Goal: Task Accomplishment & Management: Manage account settings

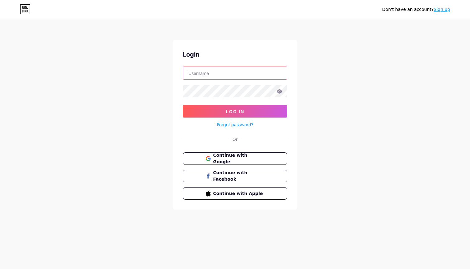
type input "katypnailartist"
click at [235, 111] on button "Log In" at bounding box center [235, 111] width 104 height 12
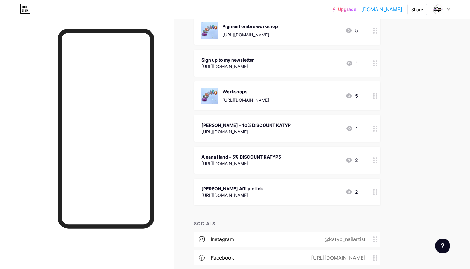
scroll to position [350, 0]
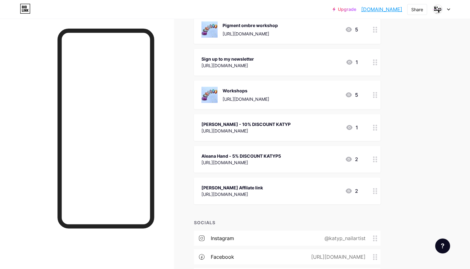
click at [324, 127] on div "[PERSON_NAME] - 10% DISCOUNT KATYP [URL][DOMAIN_NAME] 1" at bounding box center [280, 127] width 157 height 14
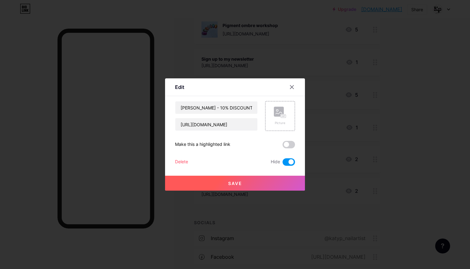
click at [287, 161] on span at bounding box center [289, 161] width 12 height 7
click at [283, 164] on input "checkbox" at bounding box center [283, 164] width 0 height 0
click at [248, 182] on button "Save" at bounding box center [235, 183] width 140 height 15
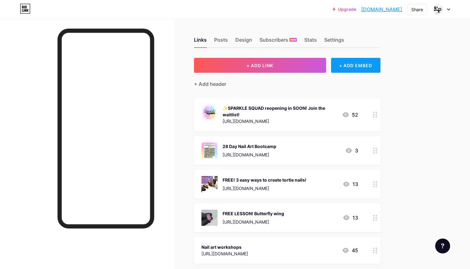
scroll to position [0, 0]
click at [308, 108] on div "✨SPARKLE SQUAD reopening in SOON! Join the waitlist!" at bounding box center [280, 111] width 114 height 13
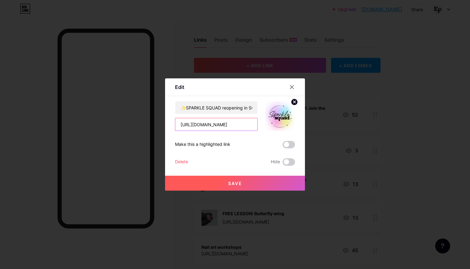
drag, startPoint x: 180, startPoint y: 125, endPoint x: 260, endPoint y: 126, distance: 79.6
click at [260, 126] on div "✨SPARKLE SQUAD reopening in SOON! Join the waitlist! [URL][DOMAIN_NAME]" at bounding box center [235, 116] width 120 height 30
paste input "[DOMAIN_NAME][URL]"
type input "[URL][DOMAIN_NAME]"
click at [235, 181] on span "Save" at bounding box center [235, 183] width 14 height 5
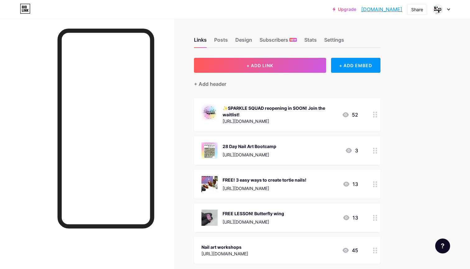
click at [253, 117] on div "✨SPARKLE SQUAD reopening in SOON! Join the waitlist!" at bounding box center [280, 111] width 114 height 13
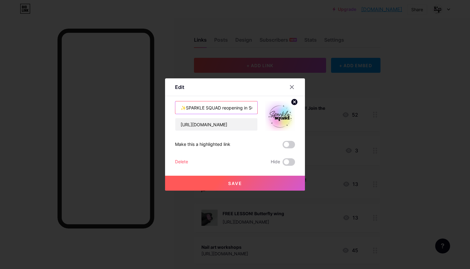
drag, startPoint x: 224, startPoint y: 109, endPoint x: 254, endPoint y: 110, distance: 30.5
click at [254, 110] on input "✨SPARKLE SQUAD reopening in SOON! Join the waitlist!" at bounding box center [216, 107] width 82 height 12
type input "✨SPARKLE SQUAD Come join the fun ✨"
click at [237, 183] on span "Save" at bounding box center [235, 183] width 14 height 5
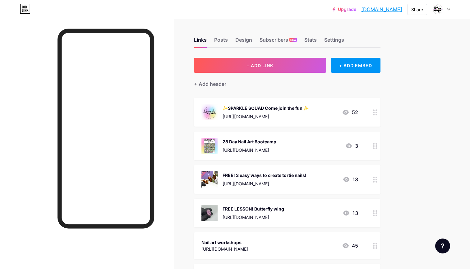
click at [260, 147] on div "[URL][DOMAIN_NAME]" at bounding box center [250, 150] width 54 height 7
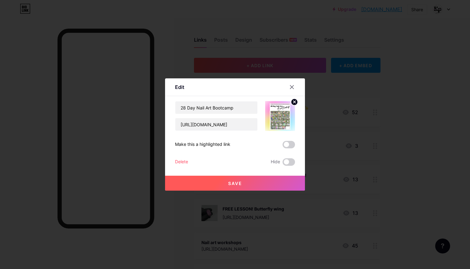
click at [294, 101] on icon at bounding box center [295, 102] width 2 height 2
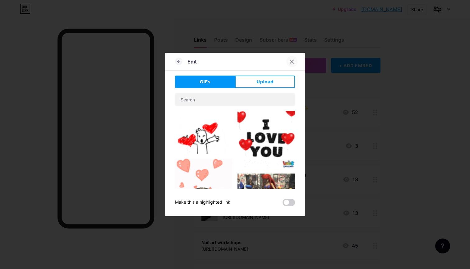
click at [292, 61] on icon at bounding box center [292, 61] width 5 height 5
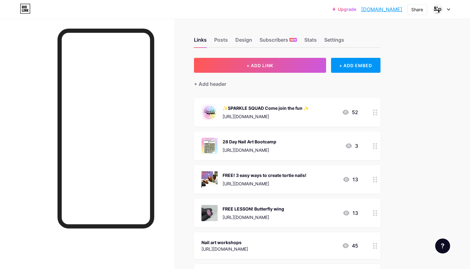
click at [270, 144] on div "28 Day Nail Art Bootcamp" at bounding box center [250, 141] width 54 height 7
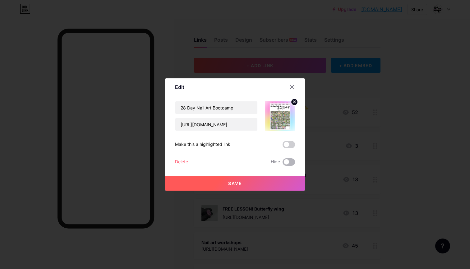
click at [285, 162] on span at bounding box center [289, 161] width 12 height 7
click at [283, 164] on input "checkbox" at bounding box center [283, 164] width 0 height 0
click at [249, 180] on button "Save" at bounding box center [235, 183] width 140 height 15
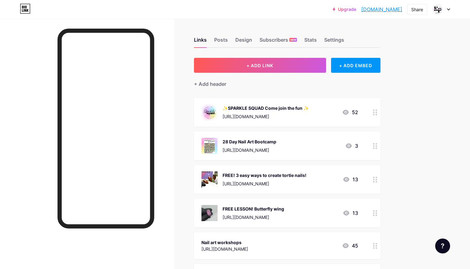
click at [262, 118] on div "[URL][DOMAIN_NAME]" at bounding box center [266, 116] width 86 height 7
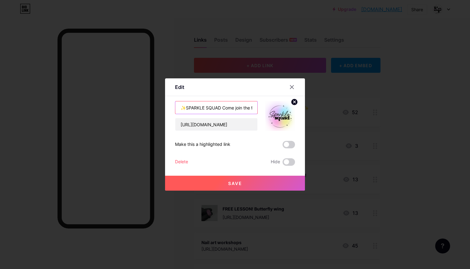
click at [222, 108] on input "✨SPARKLE SQUAD Come join the fun ✨" at bounding box center [216, 107] width 82 height 12
type input "✨SPARKLE SQUAD✨ Come join the fun!"
click at [229, 183] on span "Save" at bounding box center [235, 183] width 14 height 5
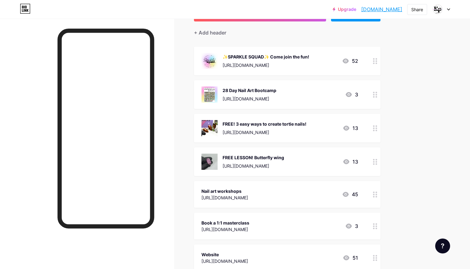
scroll to position [52, 0]
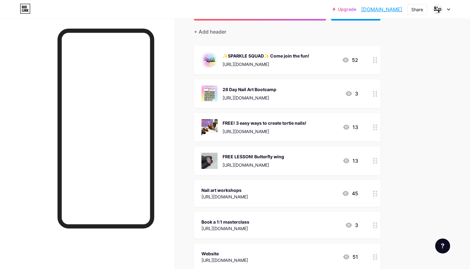
click at [247, 198] on div "[URL][DOMAIN_NAME]" at bounding box center [225, 196] width 47 height 7
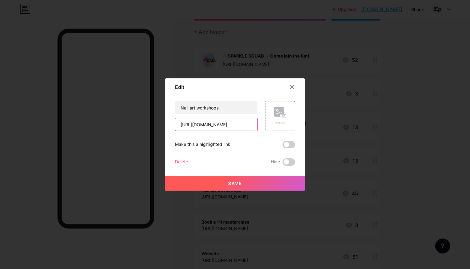
drag, startPoint x: 179, startPoint y: 123, endPoint x: 256, endPoint y: 124, distance: 76.8
click at [256, 125] on input "[URL][DOMAIN_NAME]" at bounding box center [216, 124] width 82 height 12
click at [243, 182] on button "Save" at bounding box center [235, 183] width 140 height 15
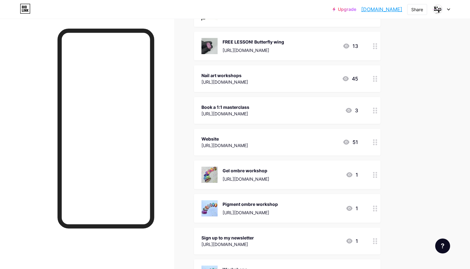
scroll to position [169, 0]
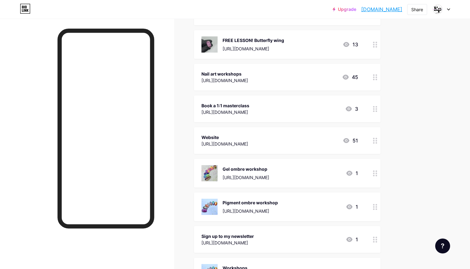
click at [248, 142] on div "[URL][DOMAIN_NAME]" at bounding box center [225, 144] width 47 height 7
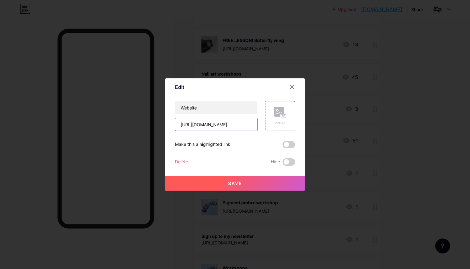
click at [179, 123] on input "[URL][DOMAIN_NAME]" at bounding box center [216, 124] width 82 height 12
drag, startPoint x: 181, startPoint y: 123, endPoint x: 262, endPoint y: 128, distance: 81.0
click at [262, 128] on div "Website [URL][DOMAIN_NAME] Picture" at bounding box center [235, 116] width 120 height 30
paste input "text"
type input "[URL][DOMAIN_NAME]"
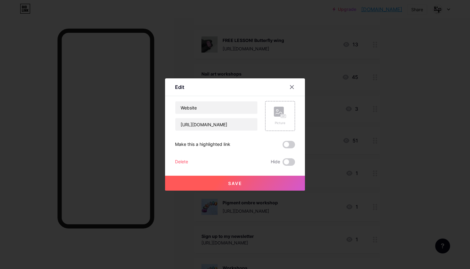
click at [247, 184] on button "Save" at bounding box center [235, 183] width 140 height 15
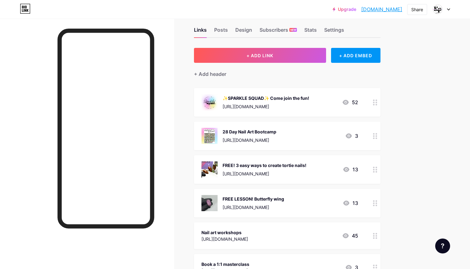
scroll to position [10, 0]
click at [256, 173] on div "[URL][DOMAIN_NAME]" at bounding box center [265, 174] width 84 height 7
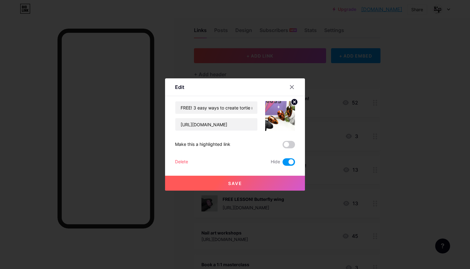
click at [287, 161] on span at bounding box center [289, 161] width 12 height 7
click at [283, 164] on input "checkbox" at bounding box center [283, 164] width 0 height 0
drag, startPoint x: 179, startPoint y: 124, endPoint x: 259, endPoint y: 127, distance: 80.0
click at [260, 127] on div "FREE! 3 easy ways to create tortie nails! [URL][DOMAIN_NAME]" at bounding box center [235, 116] width 120 height 30
click at [236, 184] on span "Save" at bounding box center [235, 183] width 14 height 5
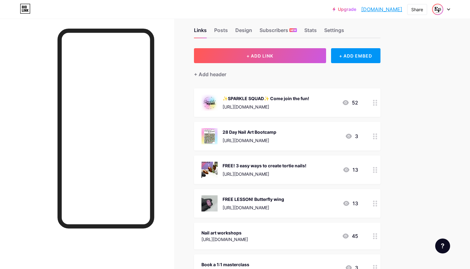
click at [440, 10] on img at bounding box center [438, 9] width 10 height 10
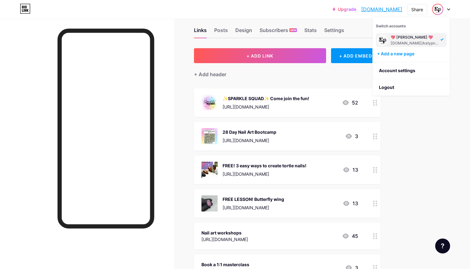
click at [410, 39] on div "💖 [PERSON_NAME] 💖" at bounding box center [415, 37] width 48 height 5
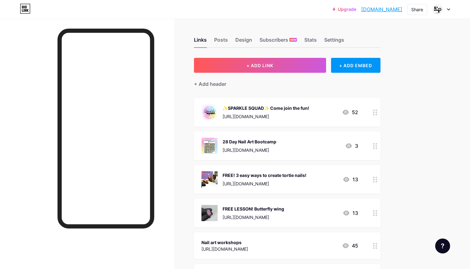
click at [451, 7] on div "Upgrade katypnailartist... [DOMAIN_NAME] Share Switch accounts 💖 [PERSON_NAME] …" at bounding box center [235, 9] width 470 height 11
click at [451, 8] on div "Upgrade katypnailartist... katypnailartist.bio.link Share Switch accounts 💖 Kat…" at bounding box center [235, 9] width 470 height 11
click at [448, 10] on icon at bounding box center [448, 9] width 3 height 2
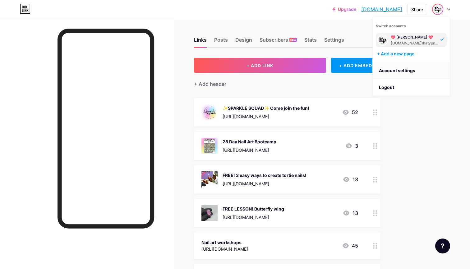
click at [396, 71] on link "Account settings" at bounding box center [411, 70] width 77 height 17
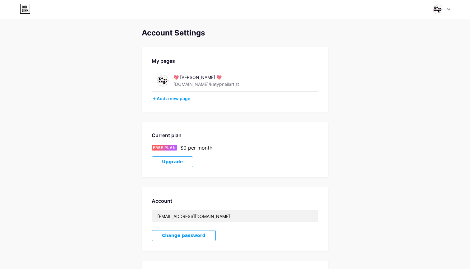
click at [164, 78] on img at bounding box center [163, 81] width 14 height 14
click at [162, 81] on img at bounding box center [163, 81] width 14 height 14
click at [188, 82] on div "[DOMAIN_NAME]/katypnailartist" at bounding box center [207, 84] width 66 height 7
click at [436, 10] on img at bounding box center [438, 9] width 12 height 12
click at [395, 73] on link "Dashboard" at bounding box center [411, 70] width 77 height 17
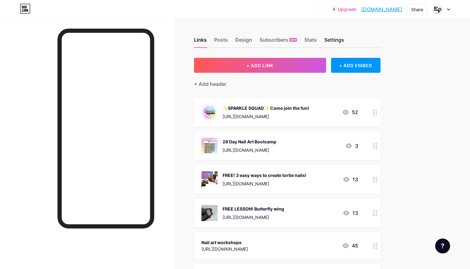
click at [339, 40] on div "Settings" at bounding box center [334, 41] width 20 height 11
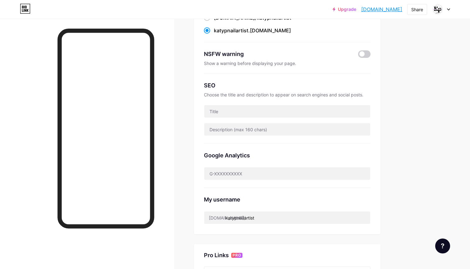
scroll to position [76, 0]
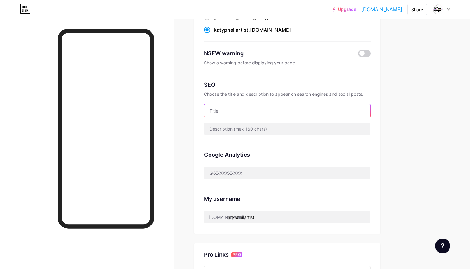
click at [222, 109] on input "text" at bounding box center [287, 110] width 166 height 12
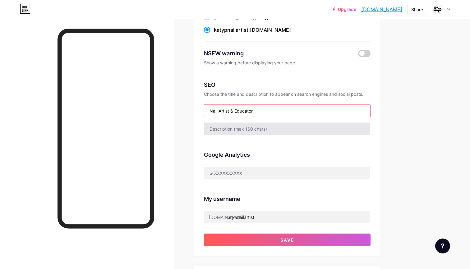
type input "Nail Artist & Educator"
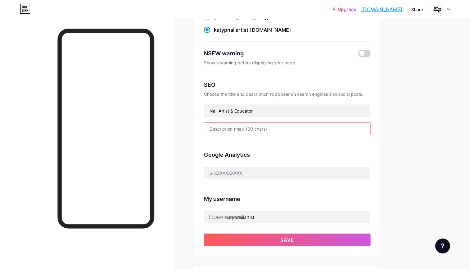
click at [223, 132] on input "text" at bounding box center [287, 129] width 166 height 12
click at [252, 129] on input "Helping Independant Nail Techs" at bounding box center [287, 129] width 166 height 12
click at [281, 129] on input "Helping Independent Nail Techs" at bounding box center [287, 129] width 166 height 12
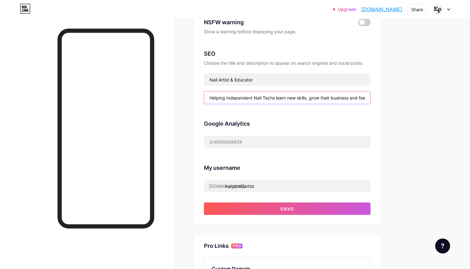
scroll to position [128, 0]
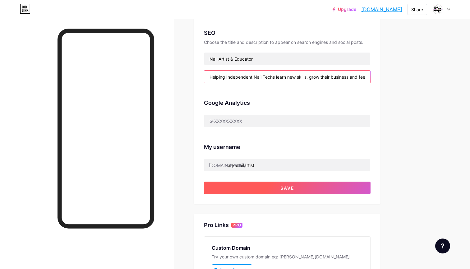
type input "Helping Independent Nail Techs learn new skills, grow their business and feel m…"
click at [276, 188] on button "Save" at bounding box center [287, 188] width 167 height 12
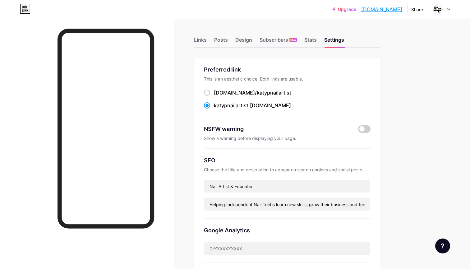
scroll to position [0, 0]
click at [201, 39] on div "Links" at bounding box center [200, 41] width 13 height 11
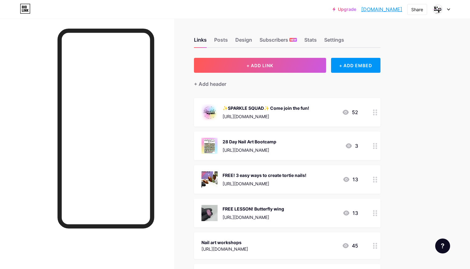
click at [213, 38] on div "Links Posts Design Subscribers NEW Stats Settings" at bounding box center [287, 37] width 187 height 22
click at [215, 38] on div "Posts" at bounding box center [221, 41] width 14 height 11
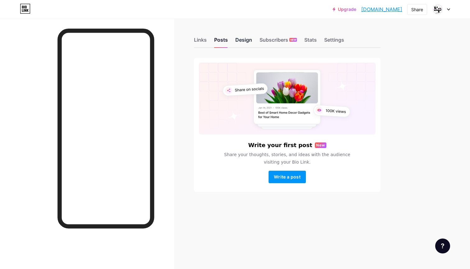
click at [246, 42] on div "Design" at bounding box center [243, 41] width 17 height 11
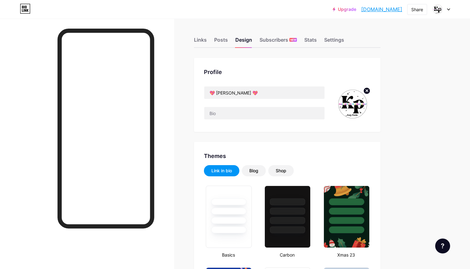
click at [367, 91] on icon at bounding box center [367, 91] width 2 height 2
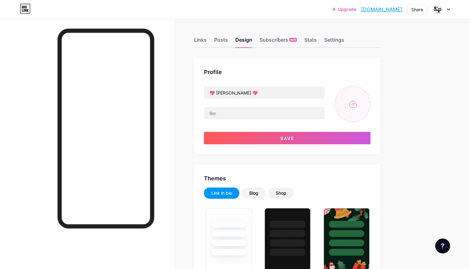
click at [352, 109] on input "file" at bounding box center [353, 104] width 36 height 36
type input "C:\fakepath\Circle logo 2.png"
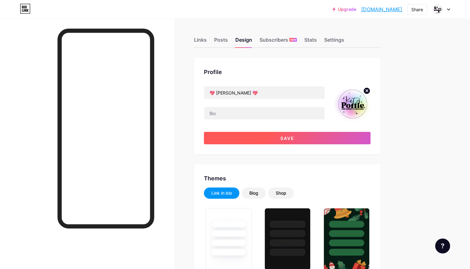
click at [272, 138] on button "Save" at bounding box center [287, 138] width 167 height 12
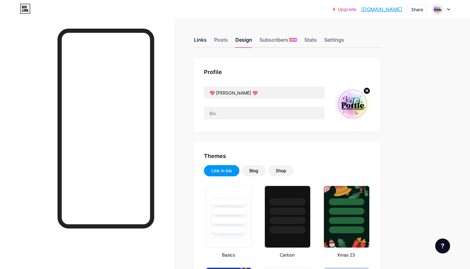
click at [204, 37] on div "Links" at bounding box center [200, 41] width 13 height 11
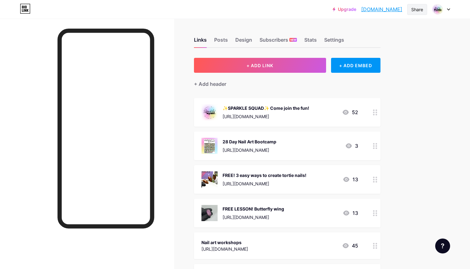
click at [420, 8] on div "Share" at bounding box center [417, 9] width 12 height 7
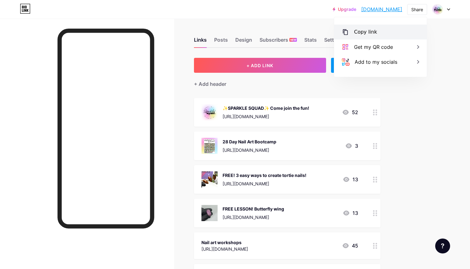
click at [369, 31] on div "Copy link" at bounding box center [365, 31] width 23 height 7
